Goal: Task Accomplishment & Management: Use online tool/utility

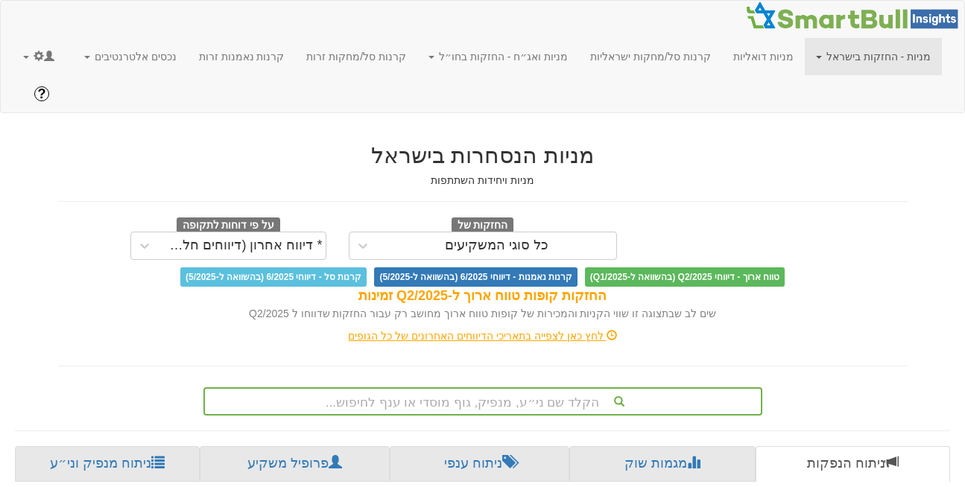
scroll to position [0, 11]
click at [221, 143] on h2 "מניות הנסחרות בישראל" at bounding box center [482, 155] width 849 height 25
click at [30, 58] on link at bounding box center [39, 56] width 54 height 37
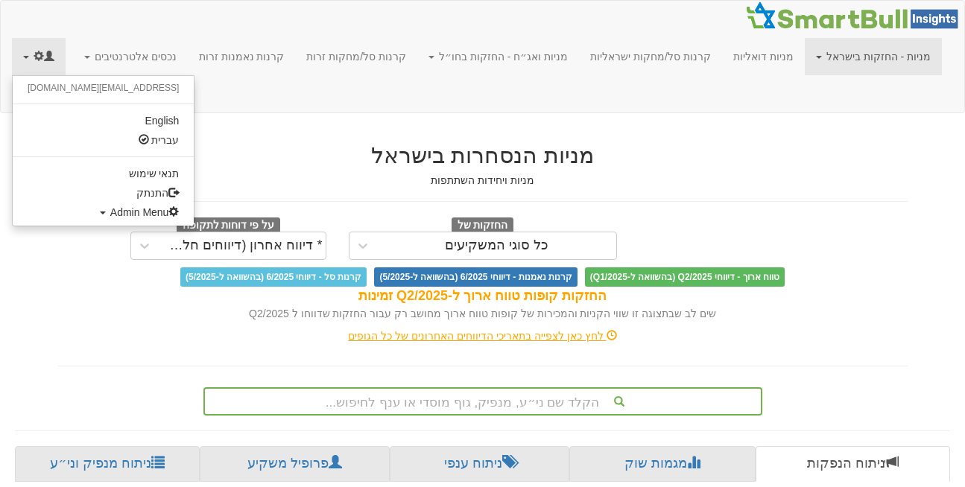
scroll to position [0, 3170]
click at [110, 212] on span "Admin Menu" at bounding box center [144, 212] width 69 height 12
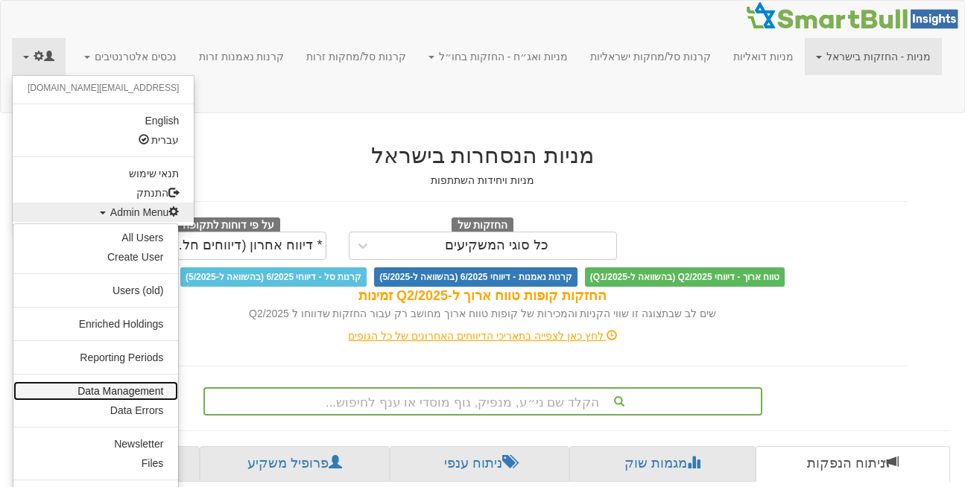
click at [136, 389] on link "Data Management" at bounding box center [95, 390] width 165 height 19
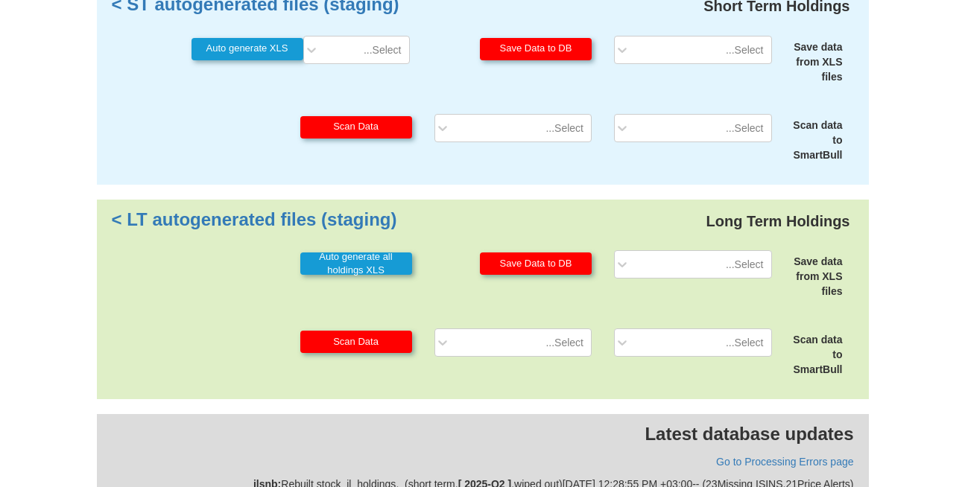
scroll to position [258, 0]
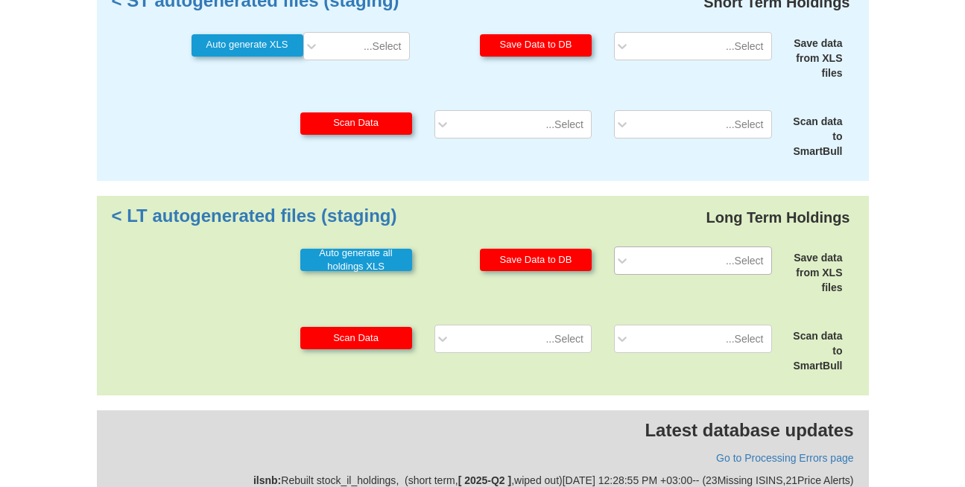
click at [716, 249] on div "Select..." at bounding box center [704, 261] width 133 height 24
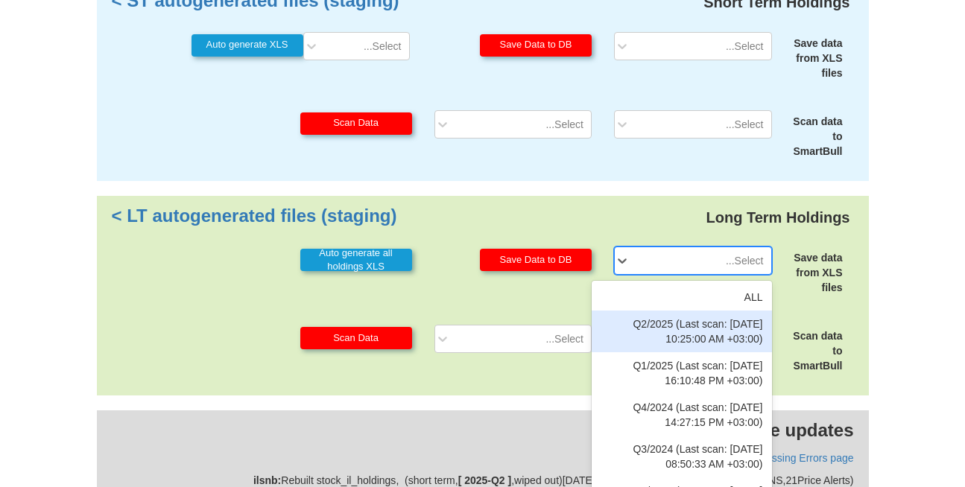
click at [726, 311] on div "Q2/2025 (Last scan: [DATE] 10:25:00 AM +03:00)" at bounding box center [682, 332] width 180 height 42
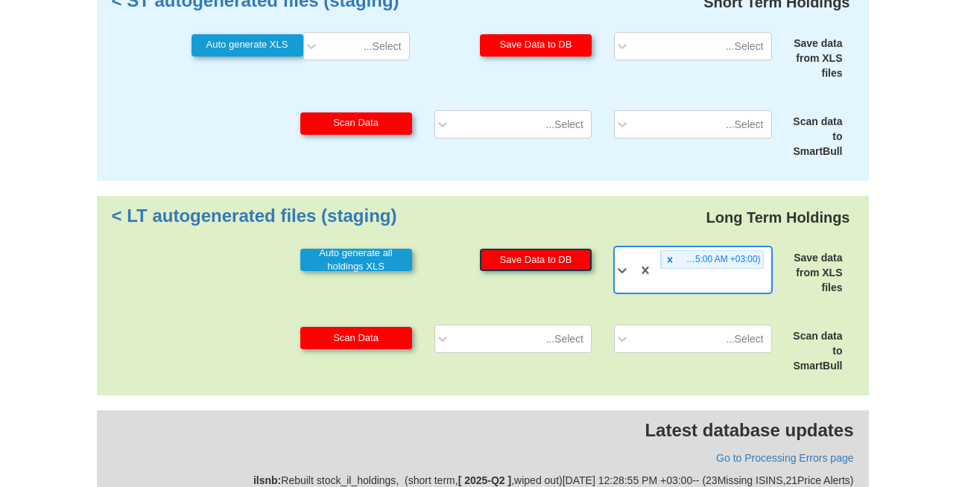
click at [524, 249] on button "Save Data to DB" at bounding box center [536, 260] width 112 height 22
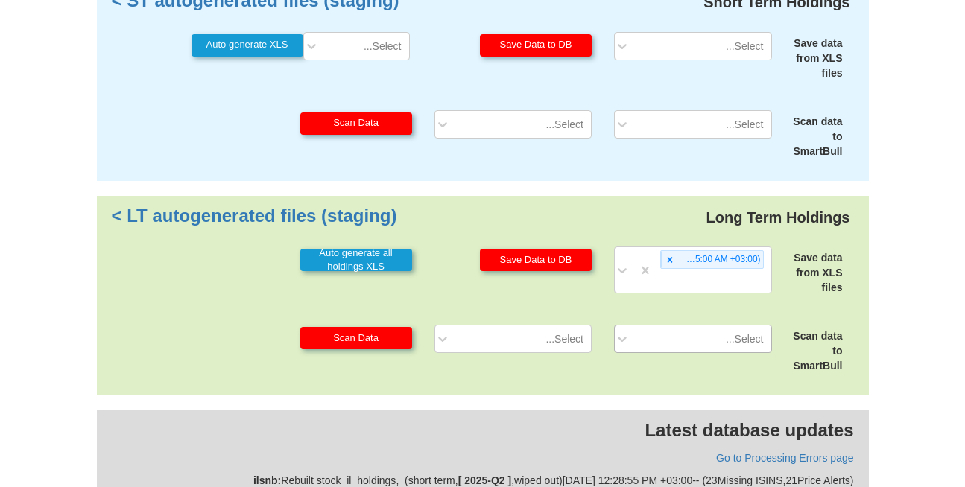
scroll to position [321, 0]
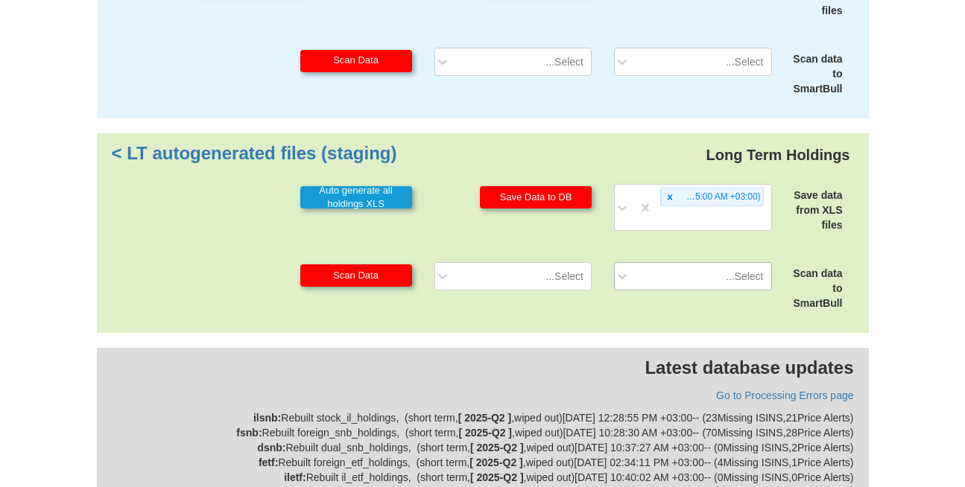
click at [685, 291] on div "Select..." at bounding box center [693, 276] width 180 height 28
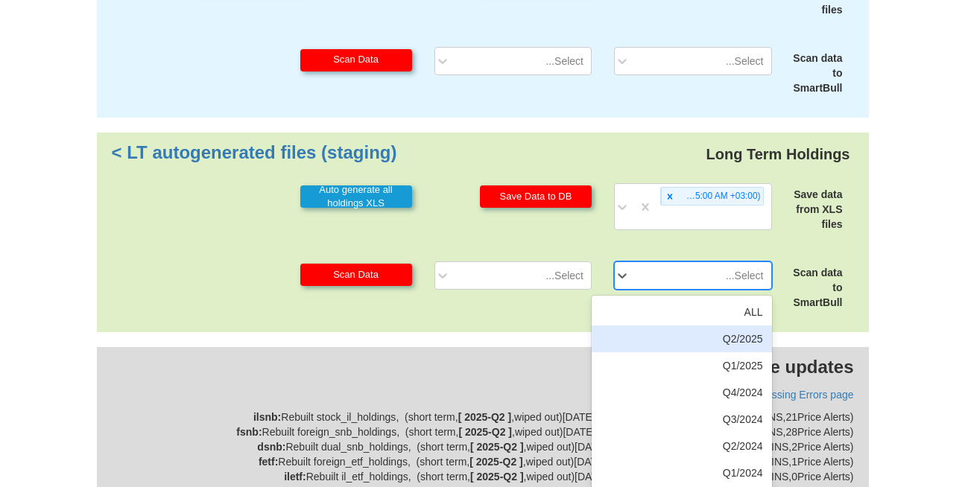
click at [685, 326] on div "Q2/2025" at bounding box center [682, 339] width 180 height 27
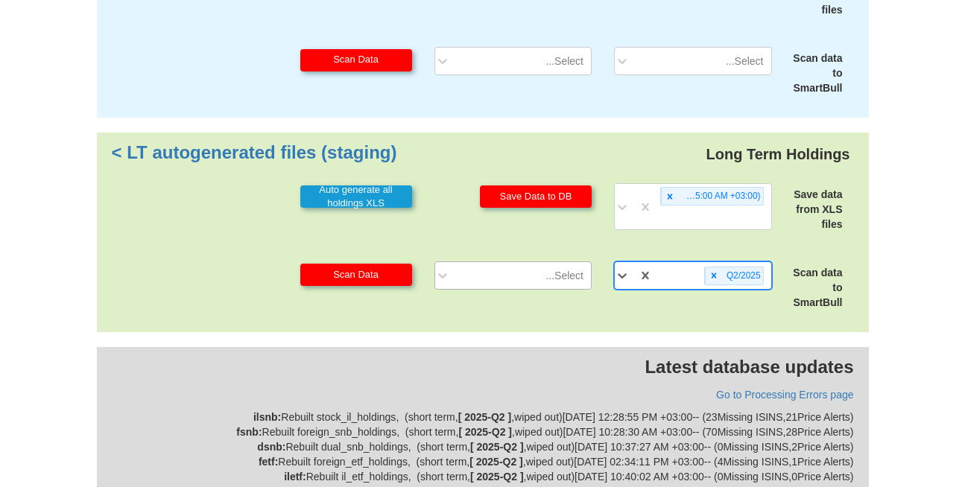
click at [528, 264] on div "Select..." at bounding box center [524, 276] width 133 height 24
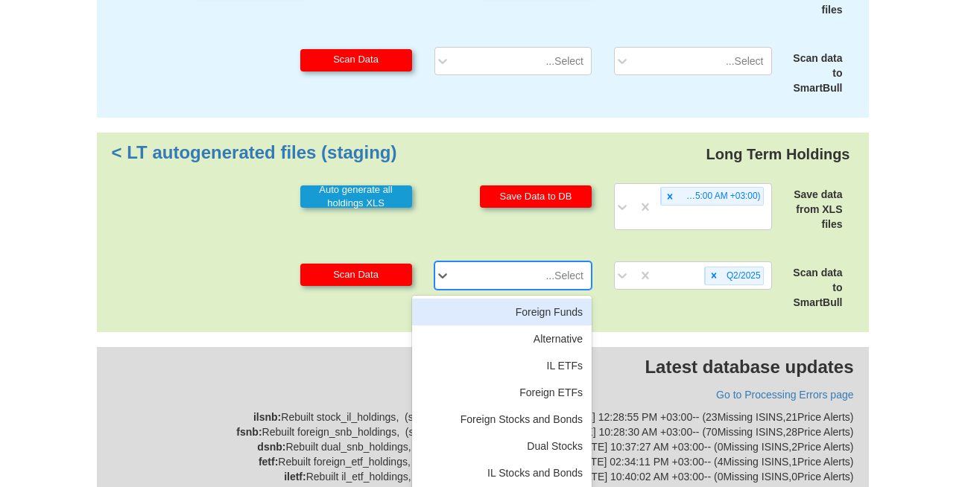
click at [525, 299] on div "Foreign Funds" at bounding box center [502, 312] width 180 height 27
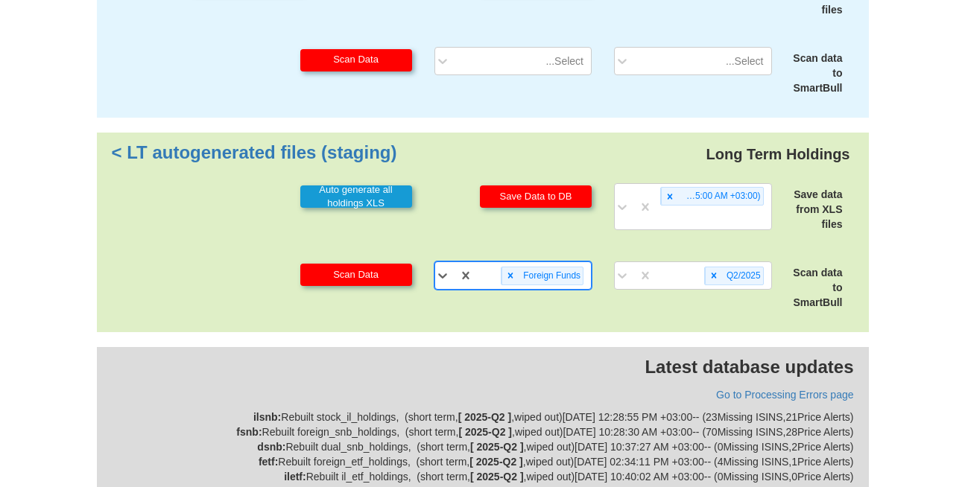
click at [499, 264] on div "Foreign Funds" at bounding box center [532, 276] width 118 height 25
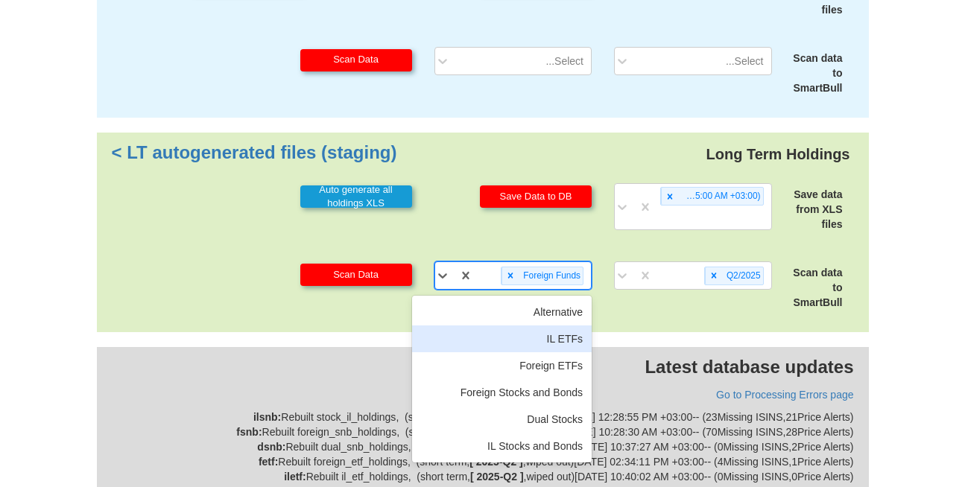
click at [514, 326] on div "IL ETFs" at bounding box center [502, 339] width 180 height 27
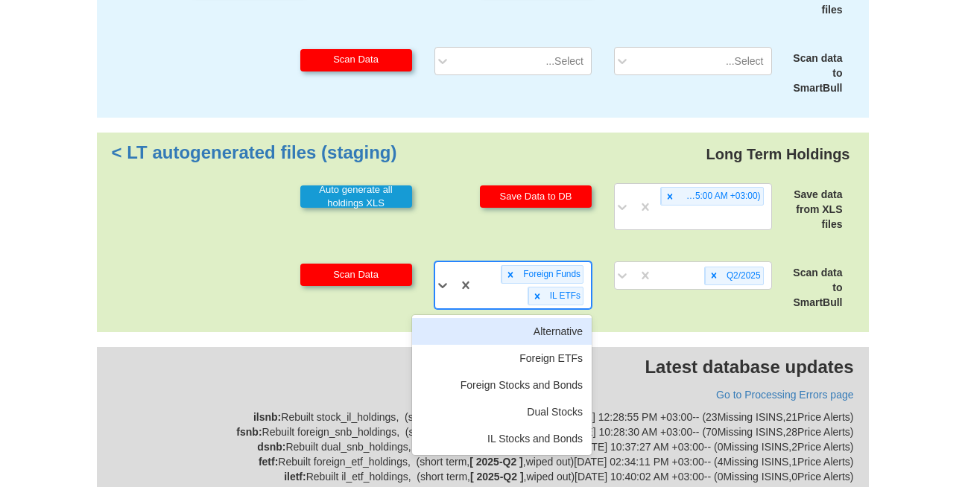
click at [507, 267] on div "Foreign Funds IL ETFs" at bounding box center [532, 285] width 118 height 46
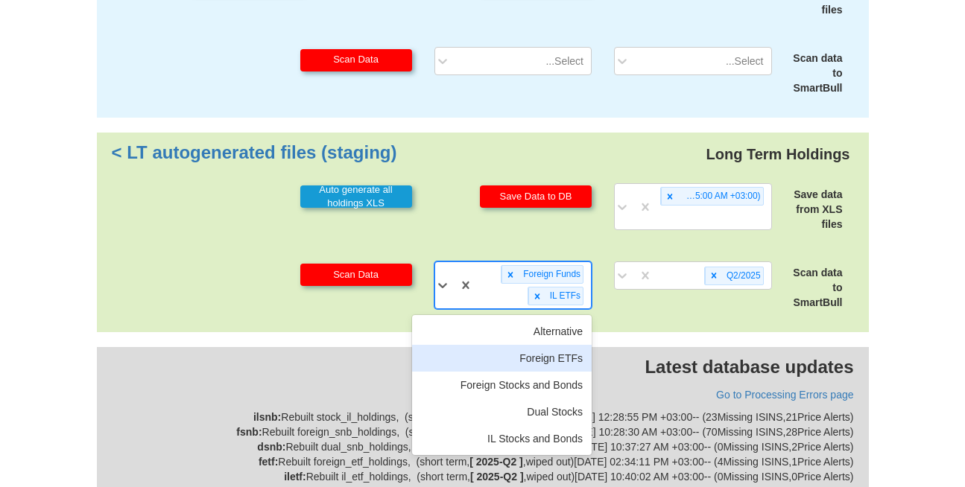
click at [519, 345] on div "Foreign ETFs" at bounding box center [502, 358] width 180 height 27
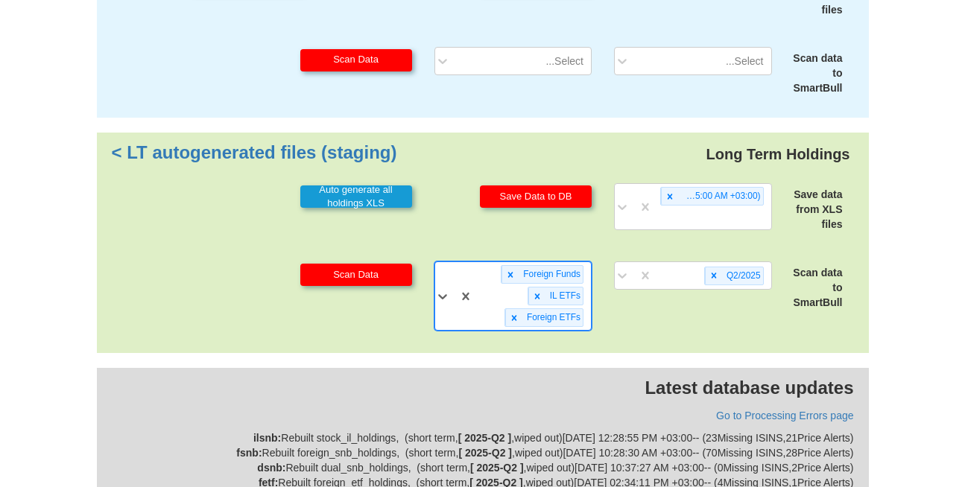
click at [495, 287] on div "Foreign Funds IL ETFs Foreign ETFs" at bounding box center [532, 296] width 118 height 68
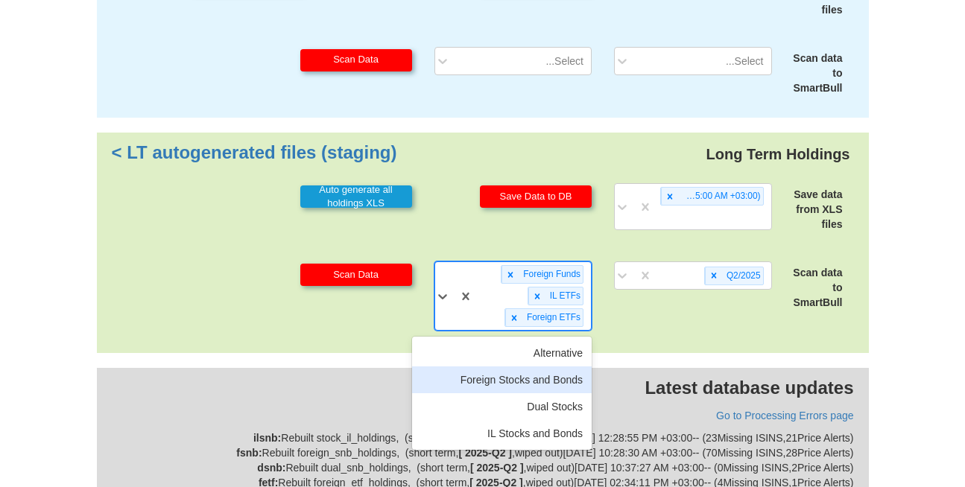
click at [502, 367] on div "Foreign Stocks and Bonds" at bounding box center [502, 380] width 180 height 27
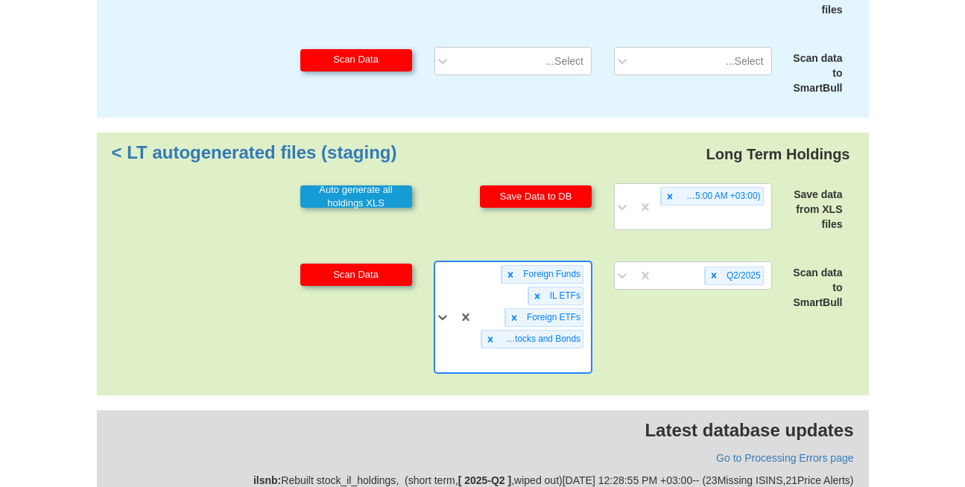
click at [473, 310] on div "Foreign Funds IL ETFs Foreign ETFs Foreign Stocks and Bonds" at bounding box center [532, 317] width 118 height 110
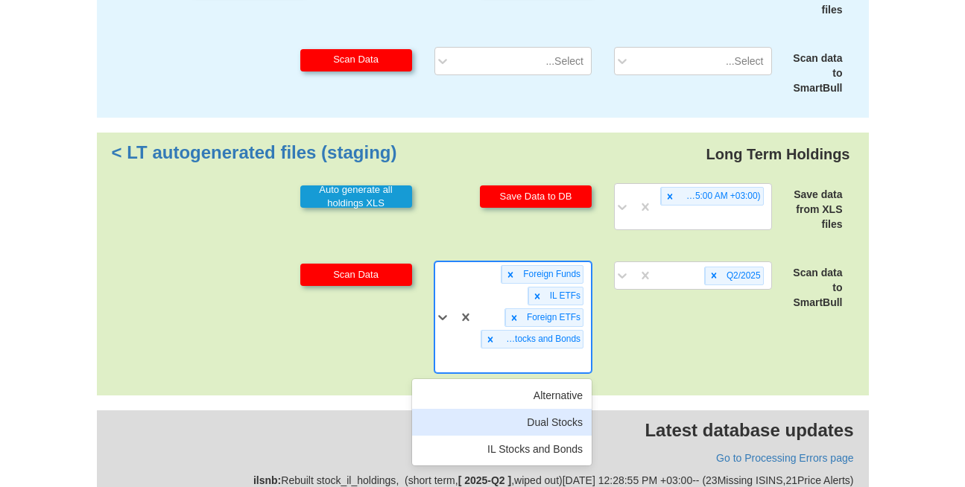
click at [505, 409] on div "Dual Stocks" at bounding box center [502, 422] width 180 height 27
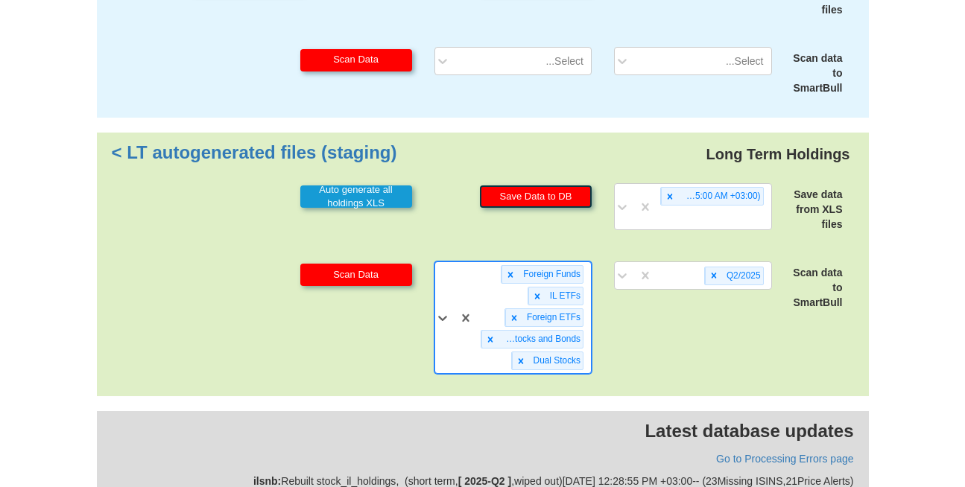
click at [548, 186] on button "Save Data to DB" at bounding box center [536, 197] width 112 height 22
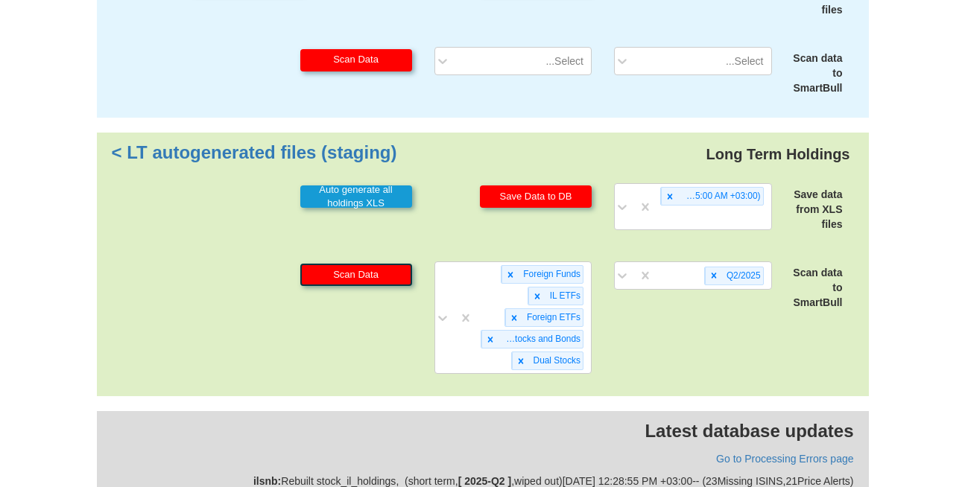
click at [370, 264] on button "Scan Data" at bounding box center [356, 275] width 112 height 22
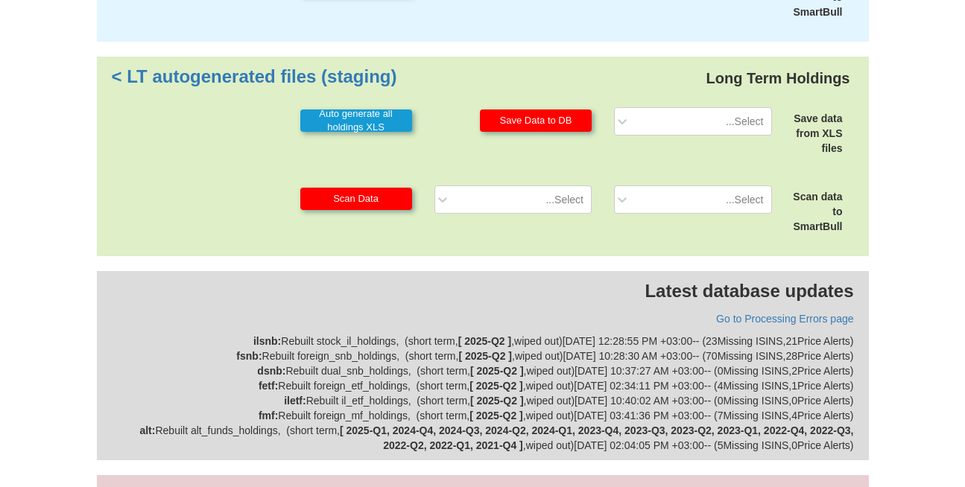
scroll to position [398, 0]
click at [235, 422] on div "alt : Rebuilt alt_funds_holdings , ( short term , [ 2025-Q1, 2024-Q4, 2024-Q3, …" at bounding box center [483, 437] width 742 height 30
click at [142, 209] on div "Long Term Holdings LT autogenerated files (staging) > Save data from XLS files …" at bounding box center [483, 156] width 772 height 200
click at [382, 393] on div "iletf : Rebuilt il_etf_holdings , ( short term , [ 2025-Q2 ] , wiped out ) 09/0…" at bounding box center [483, 400] width 742 height 15
